Goal: Navigation & Orientation: Find specific page/section

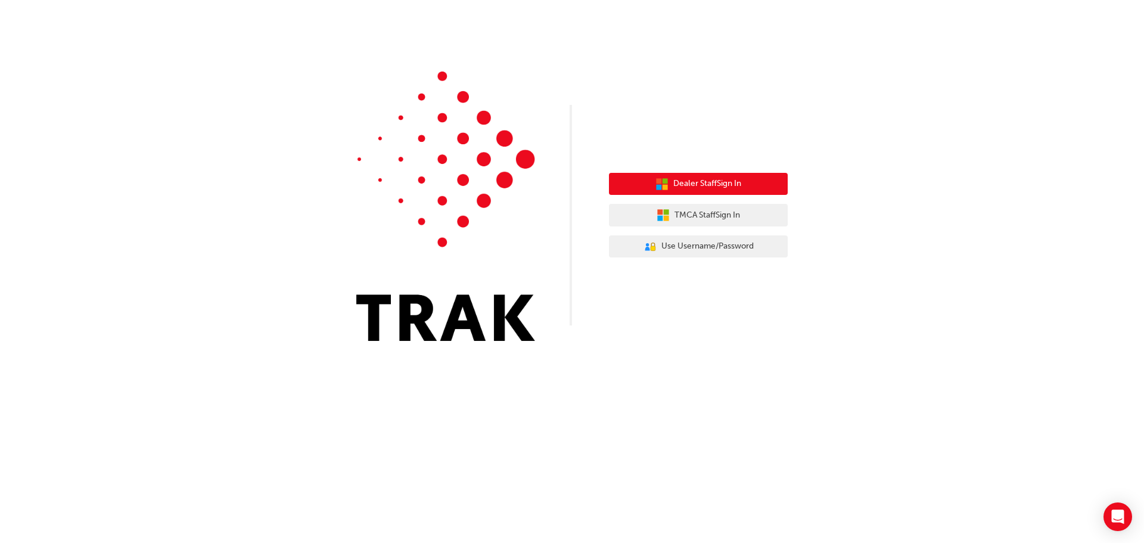
click at [690, 182] on span "Dealer Staff Sign In" at bounding box center [707, 184] width 68 height 14
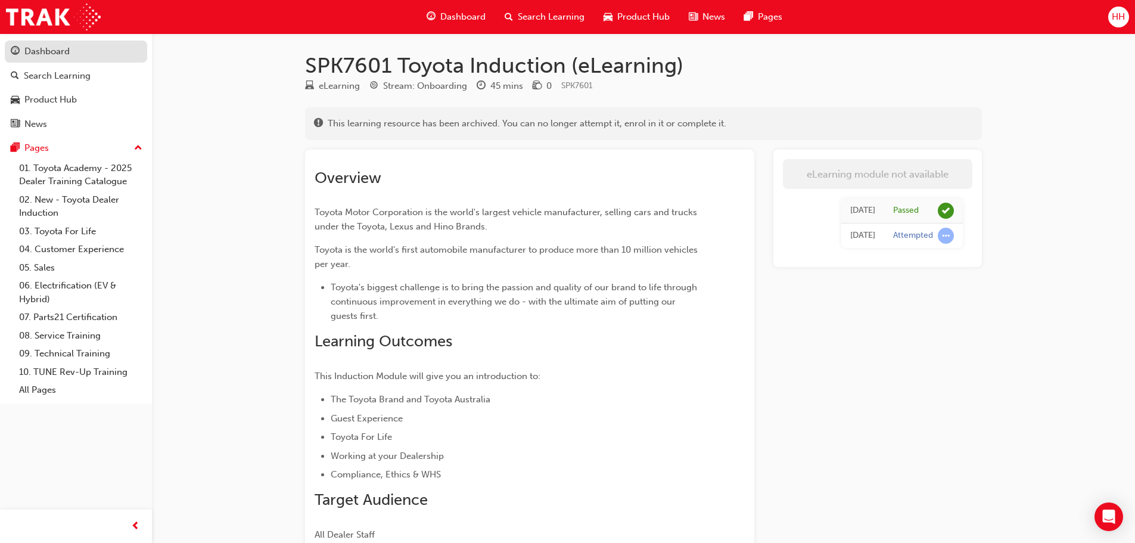
click at [33, 52] on div "Dashboard" at bounding box center [46, 52] width 45 height 14
